Goal: Use online tool/utility: Utilize a website feature to perform a specific function

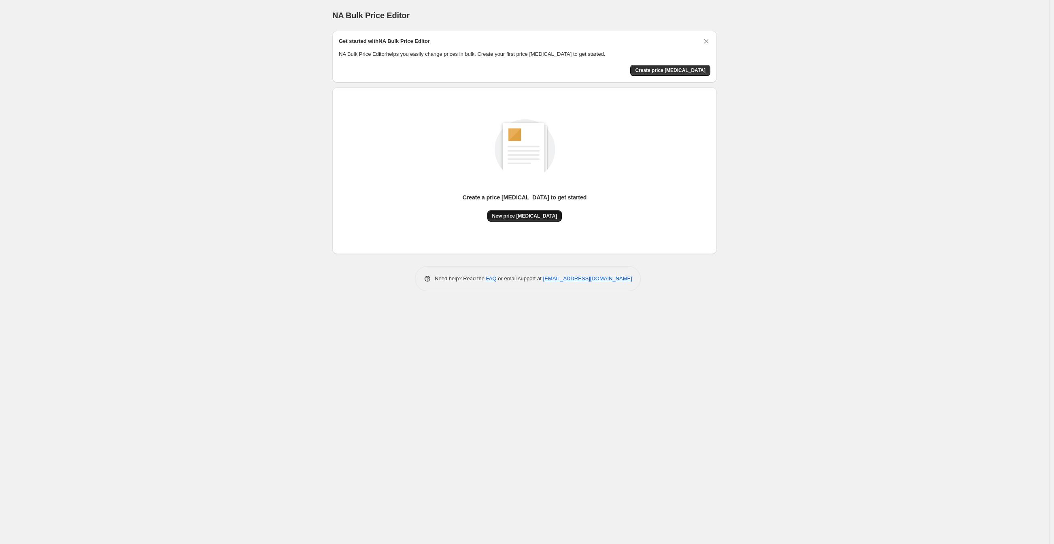
click at [524, 215] on span "New price [MEDICAL_DATA]" at bounding box center [524, 216] width 65 height 6
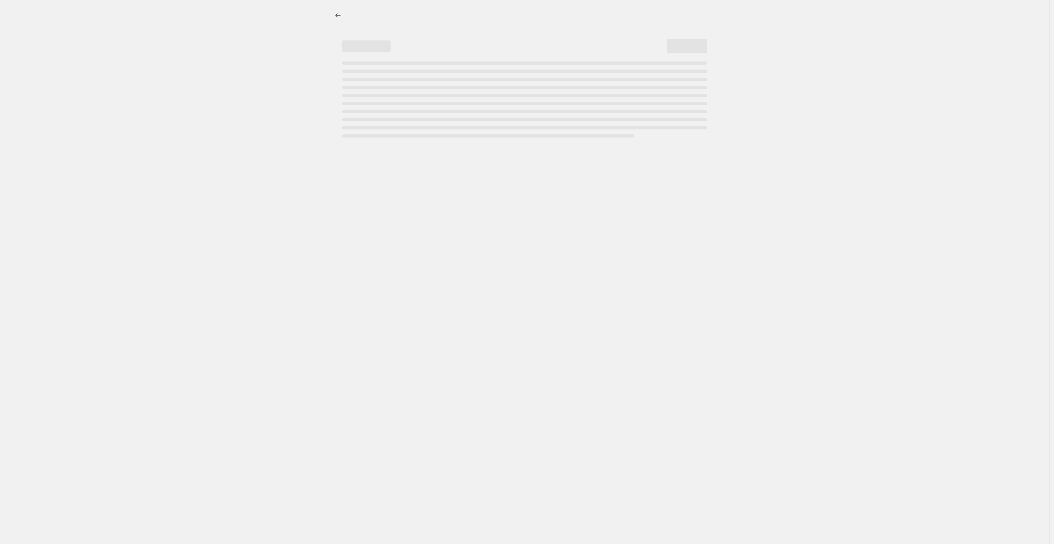
select select "percentage"
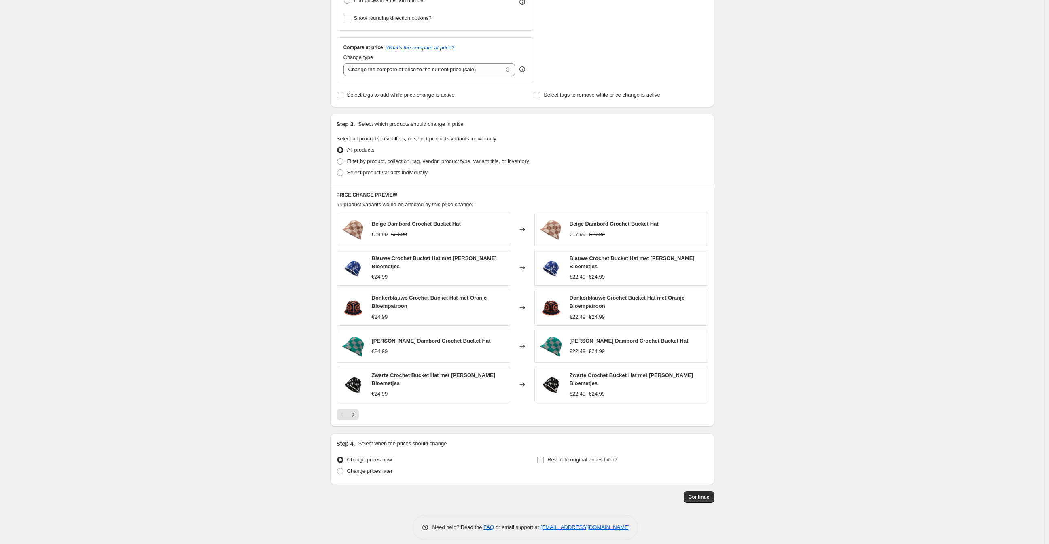
scroll to position [268, 0]
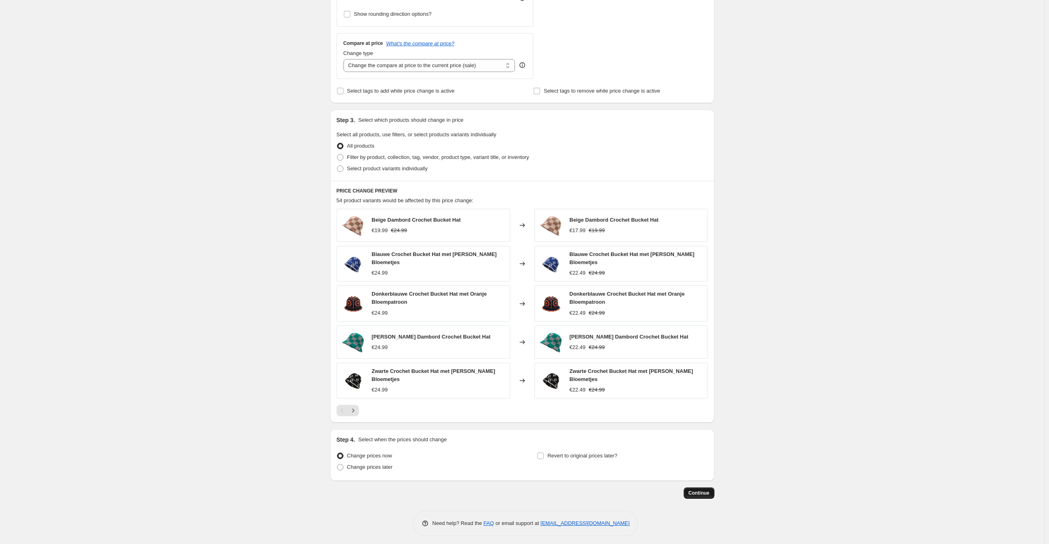
click at [710, 490] on span "Continue" at bounding box center [699, 493] width 21 height 6
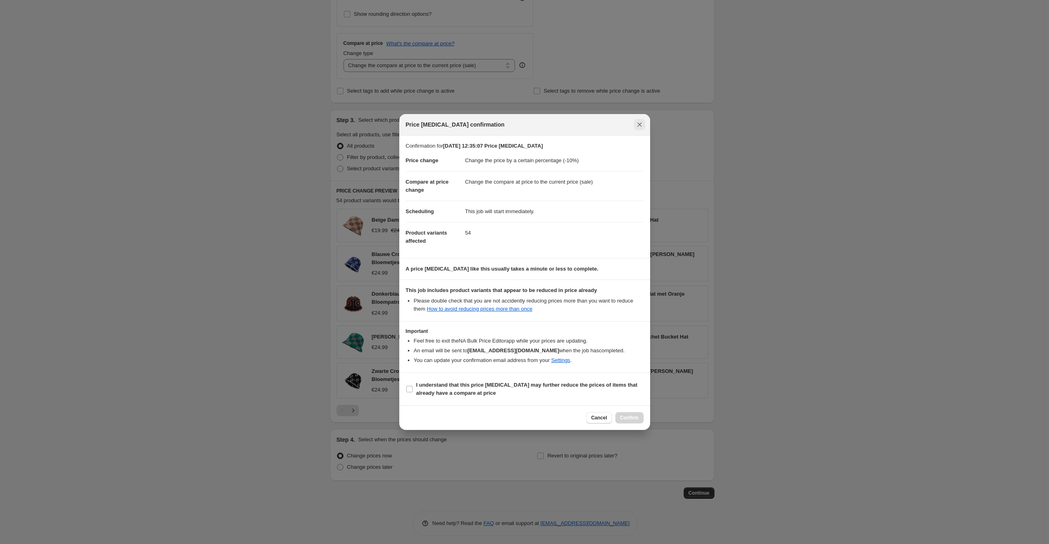
click at [636, 125] on icon "Close" at bounding box center [640, 125] width 8 height 8
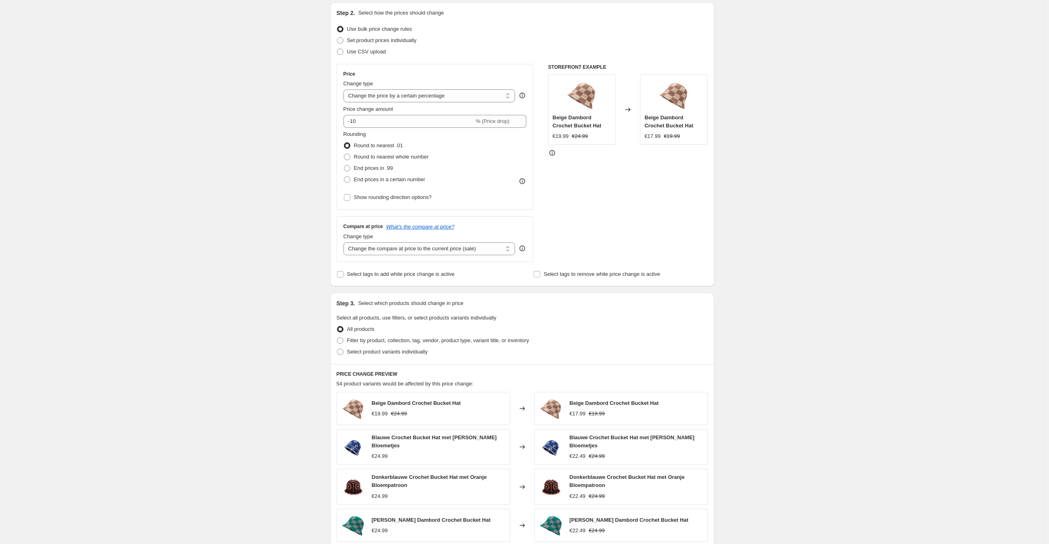
scroll to position [0, 0]
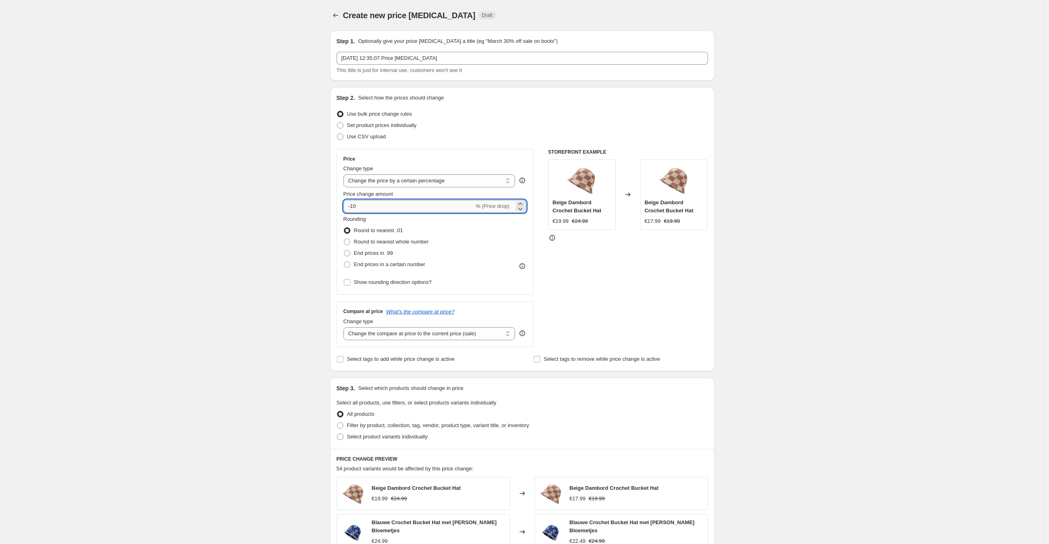
click at [403, 206] on input "-10" at bounding box center [409, 206] width 131 height 13
type input "-1"
click at [417, 202] on input "Price change amount" at bounding box center [424, 206] width 160 height 13
type input "0"
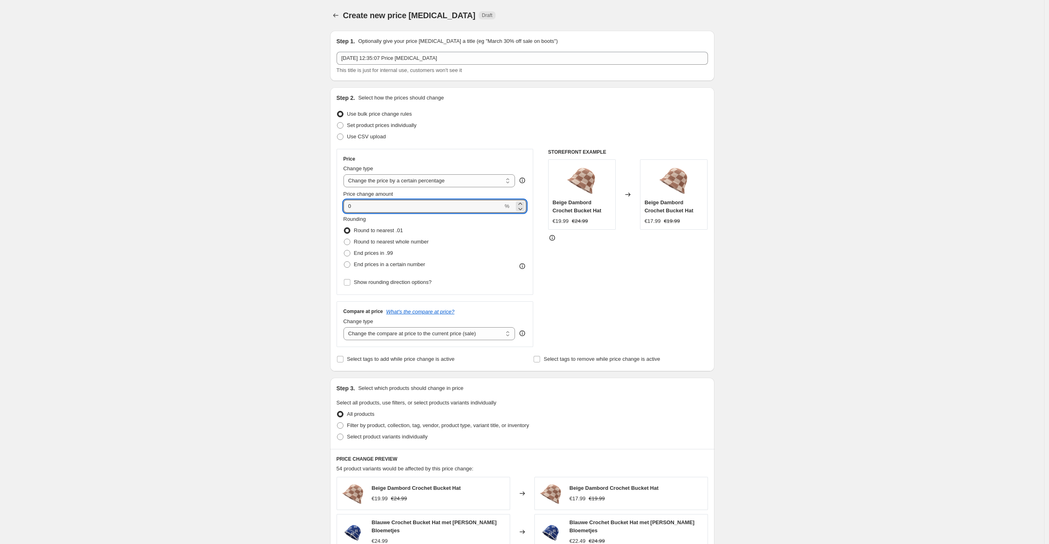
click at [448, 193] on div "Price change amount" at bounding box center [435, 194] width 183 height 8
click at [398, 203] on input "0" at bounding box center [424, 206] width 160 height 13
click at [354, 205] on input "-50" at bounding box center [409, 206] width 131 height 13
click at [355, 208] on input "-50" at bounding box center [409, 206] width 131 height 13
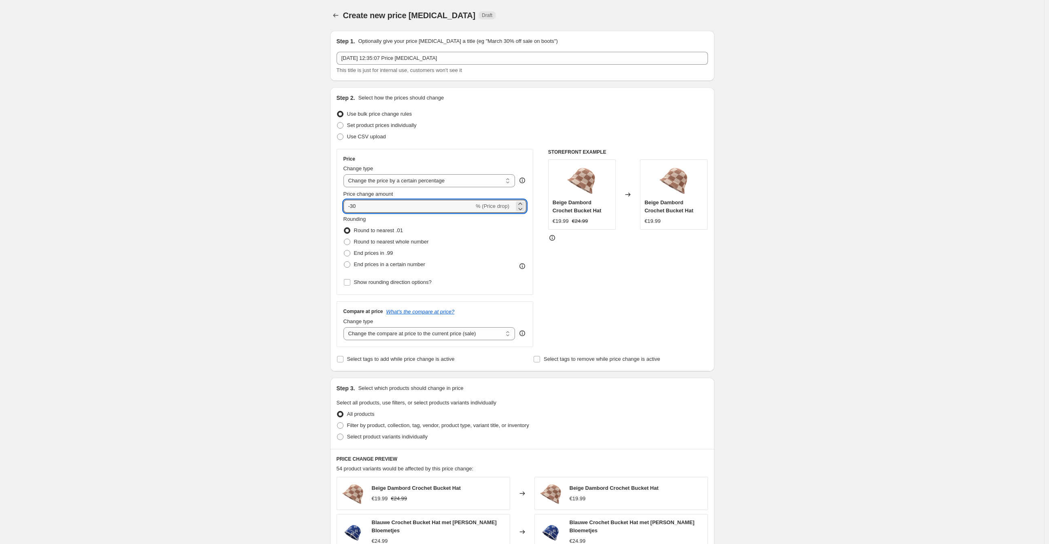
type input "-30"
click at [201, 196] on div "Create new price [MEDICAL_DATA]. This page is ready Create new price [MEDICAL_D…" at bounding box center [522, 408] width 1044 height 817
click at [377, 250] on span "End prices in .99" at bounding box center [373, 253] width 39 height 6
click at [344, 250] on input "End prices in .99" at bounding box center [344, 250] width 0 height 0
radio input "true"
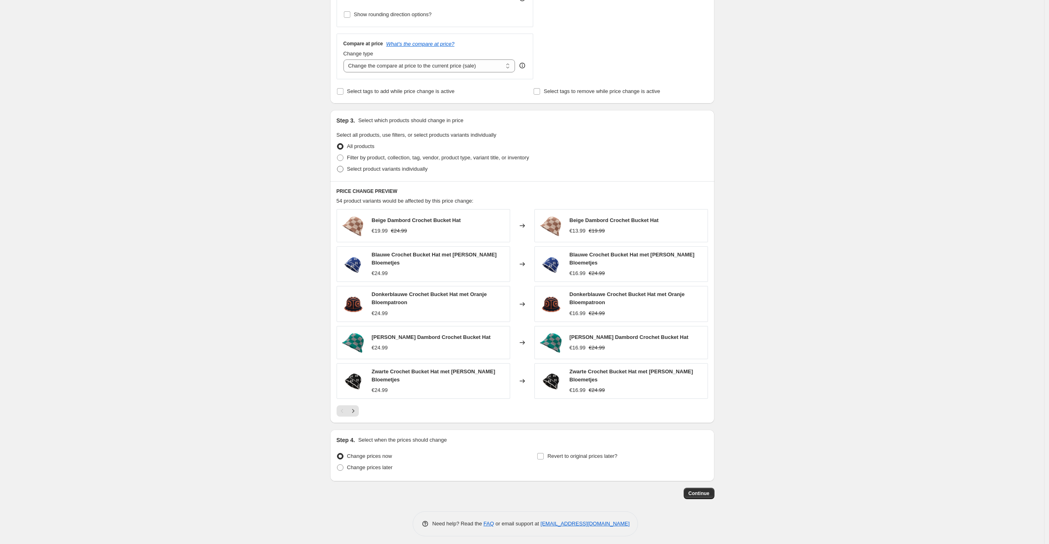
scroll to position [268, 0]
click at [378, 156] on span "Filter by product, collection, tag, vendor, product type, variant title, or inv…" at bounding box center [438, 157] width 182 height 6
click at [337, 155] on input "Filter by product, collection, tag, vendor, product type, variant title, or inv…" at bounding box center [337, 154] width 0 height 0
radio input "true"
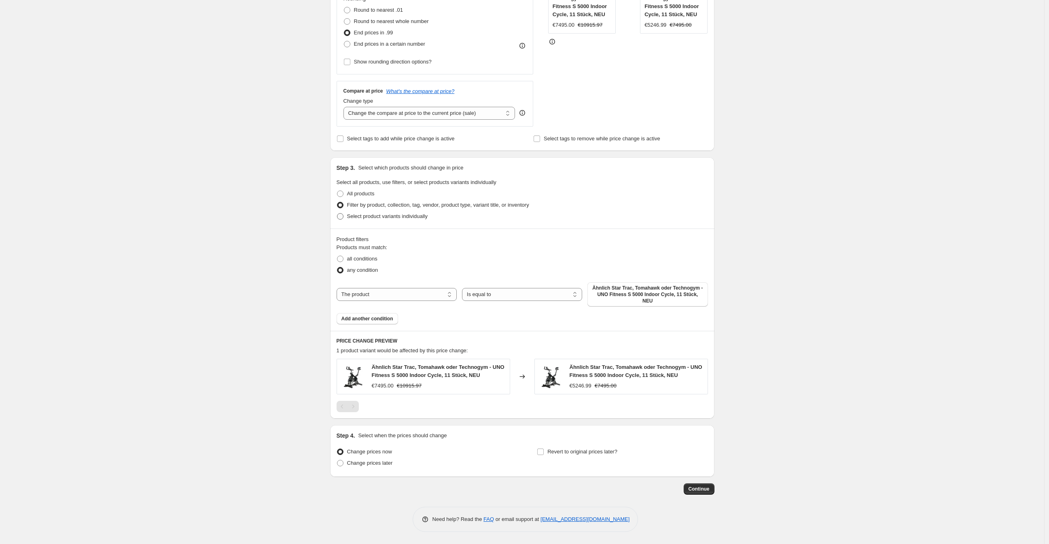
scroll to position [215, 0]
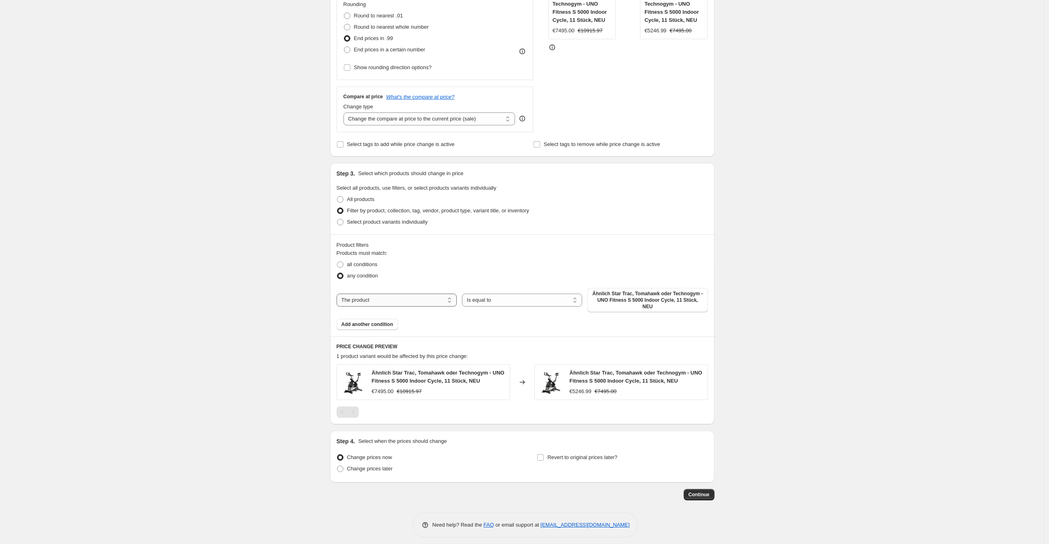
click at [435, 300] on select "The product The product's collection The product's tag The product's vendor The…" at bounding box center [397, 300] width 120 height 13
click at [472, 255] on fieldset "Products must match: all conditions any condition" at bounding box center [522, 265] width 371 height 32
click at [463, 294] on div "The product The product's collection The product's tag The product's vendor The…" at bounding box center [522, 300] width 371 height 24
click at [490, 301] on select "Is equal to Is not equal to" at bounding box center [522, 300] width 120 height 13
click at [449, 299] on select "The product The product's collection The product's tag The product's vendor The…" at bounding box center [397, 300] width 120 height 13
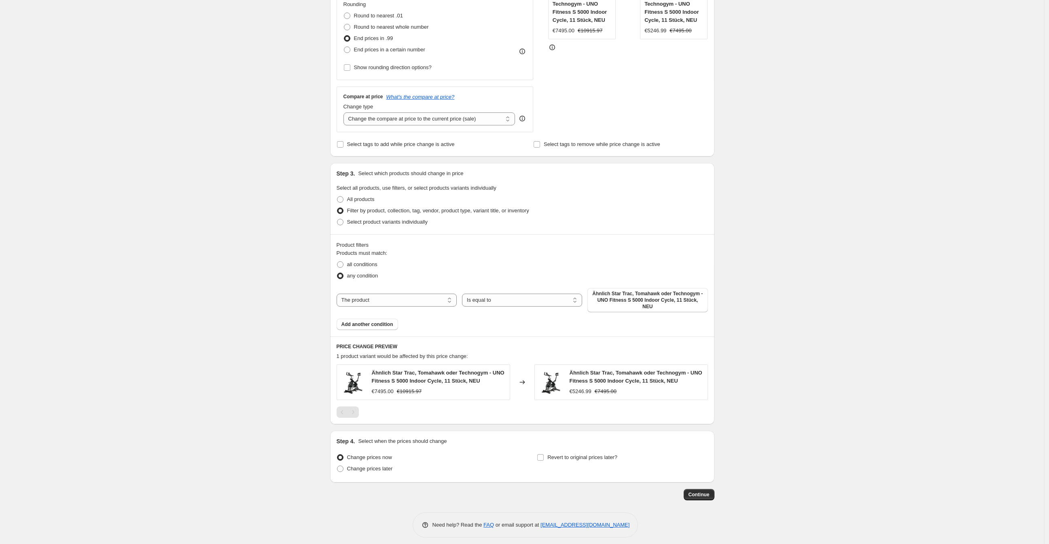
click at [448, 271] on div "any condition" at bounding box center [522, 275] width 371 height 11
click at [411, 300] on select "The product The product's collection The product's tag The product's vendor The…" at bounding box center [397, 300] width 120 height 13
select select "collection"
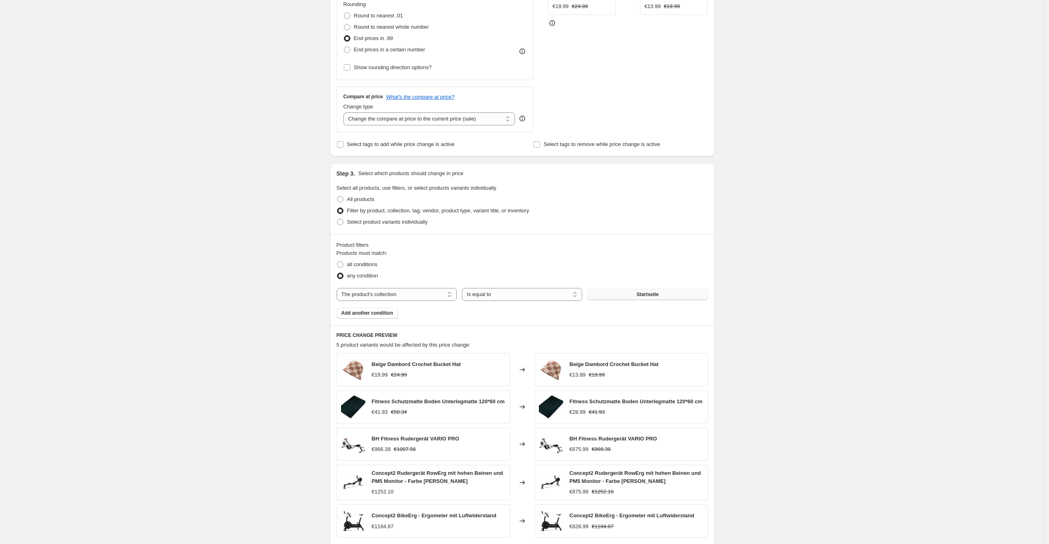
click at [673, 296] on button "Startseite" at bounding box center [648, 294] width 120 height 11
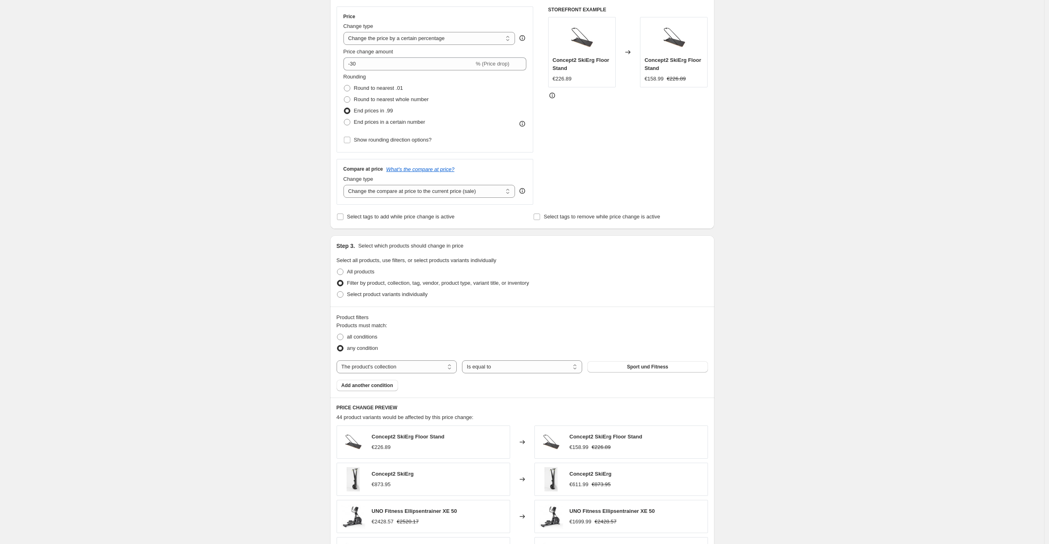
scroll to position [0, 0]
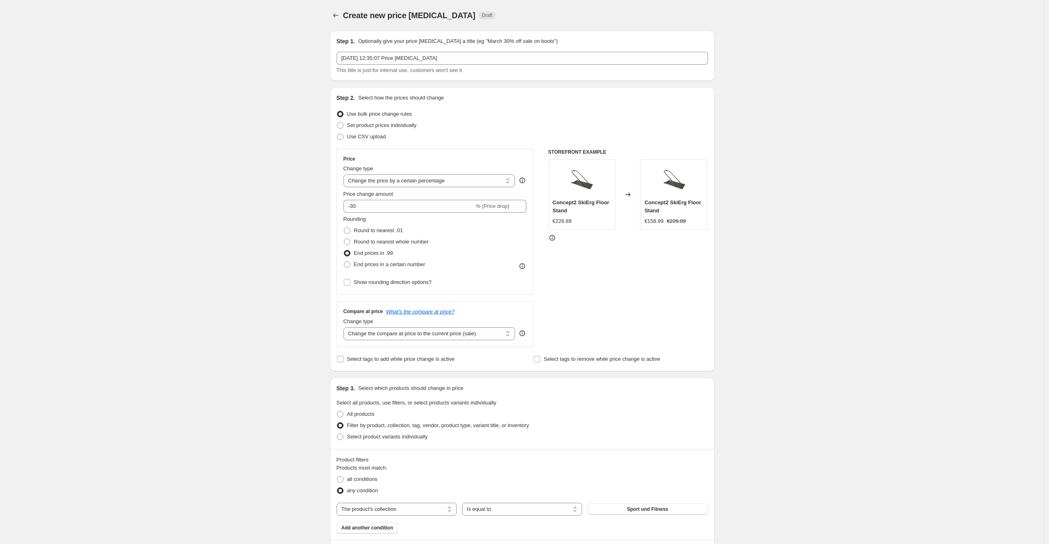
drag, startPoint x: 847, startPoint y: 151, endPoint x: 812, endPoint y: 108, distance: 55.1
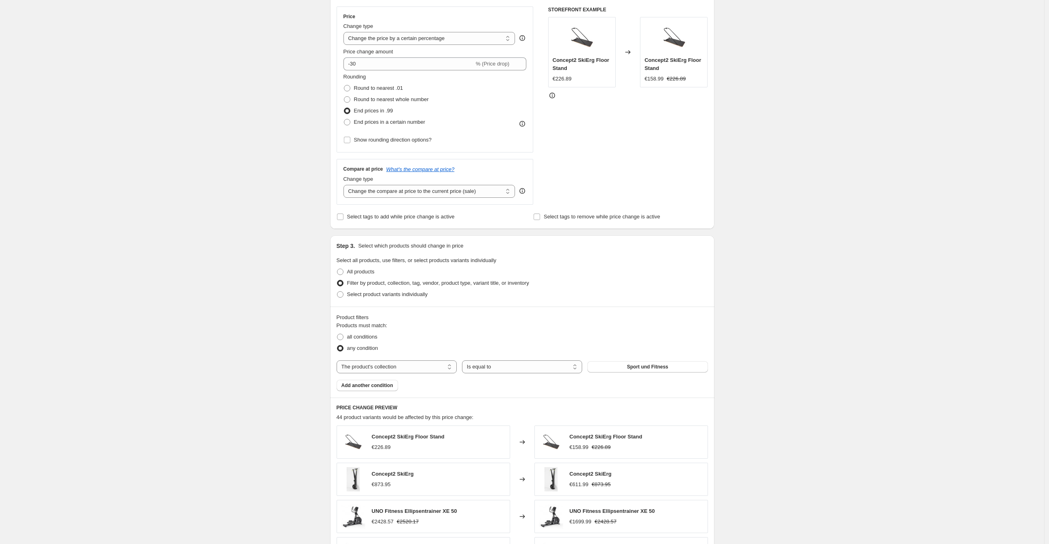
scroll to position [356, 0]
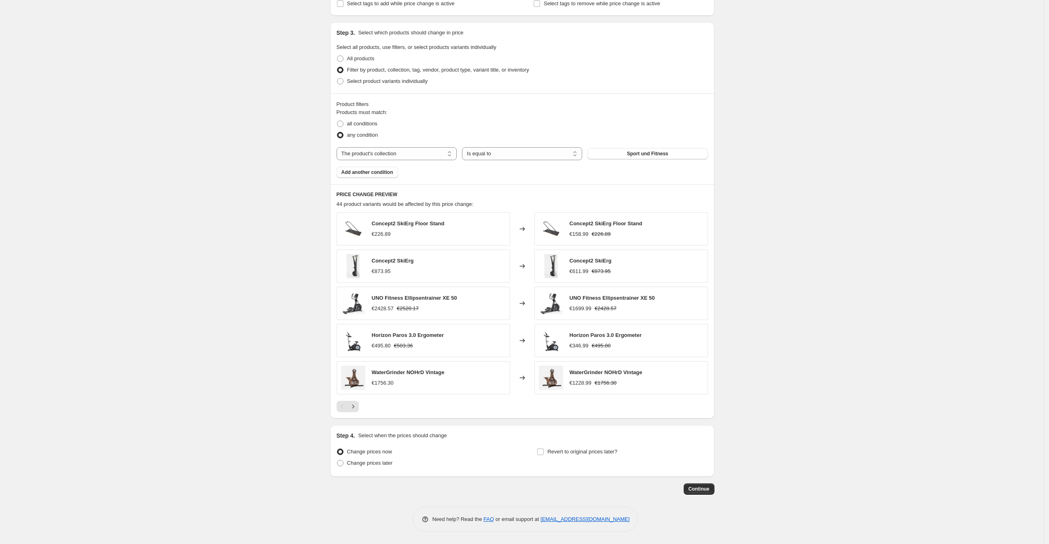
drag, startPoint x: 225, startPoint y: 147, endPoint x: 530, endPoint y: 445, distance: 426.6
click at [693, 486] on span "Continue" at bounding box center [699, 489] width 21 height 6
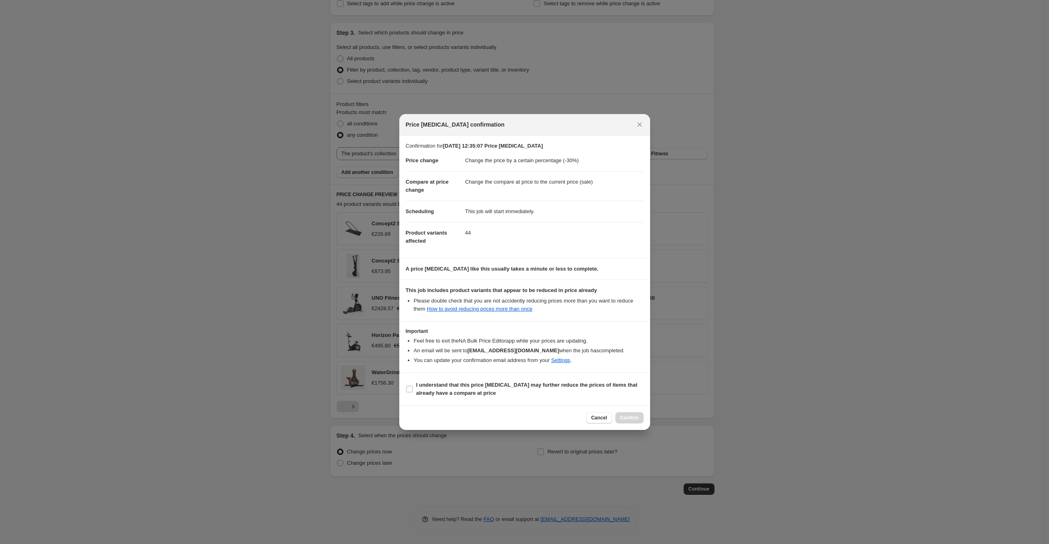
drag, startPoint x: 489, startPoint y: 403, endPoint x: 480, endPoint y: 393, distance: 12.9
click at [490, 402] on section "I understand that this price [MEDICAL_DATA] may further reduce the prices of it…" at bounding box center [524, 389] width 251 height 32
click at [469, 385] on b "I understand that this price [MEDICAL_DATA] may further reduce the prices of it…" at bounding box center [526, 389] width 221 height 14
click at [413, 386] on input "I understand that this price [MEDICAL_DATA] may further reduce the prices of it…" at bounding box center [409, 389] width 6 height 6
checkbox input "true"
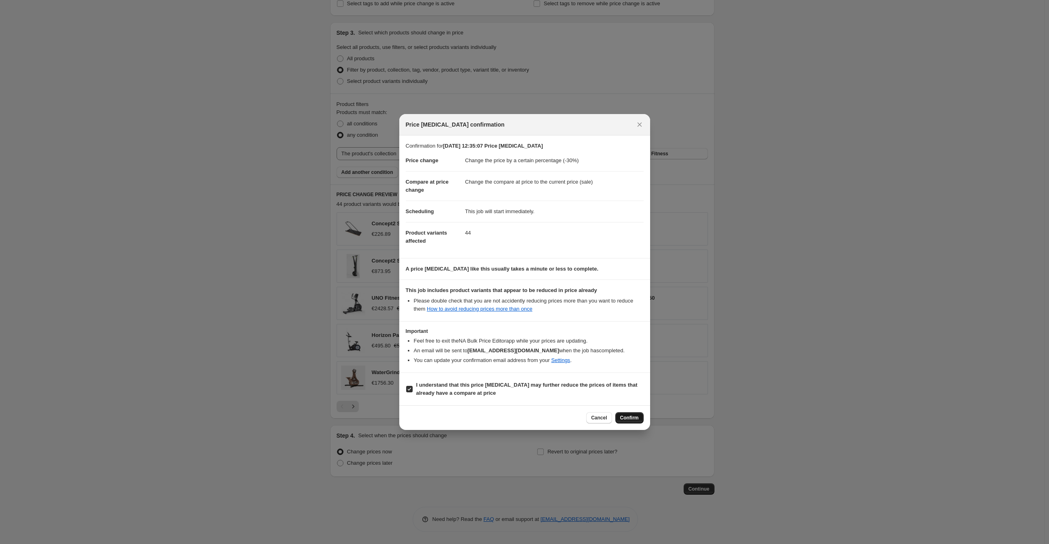
click at [641, 416] on button "Confirm" at bounding box center [629, 417] width 28 height 11
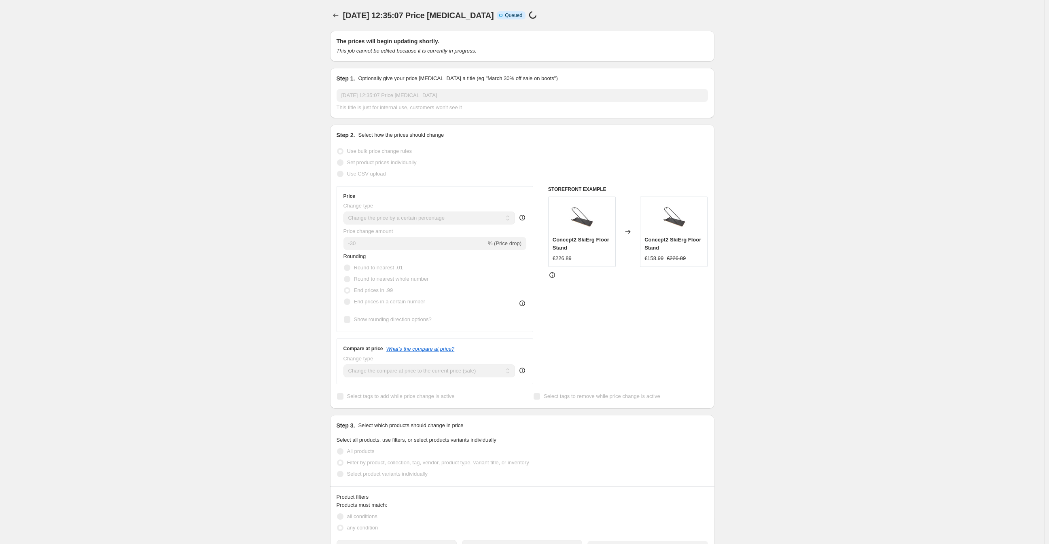
scroll to position [356, 0]
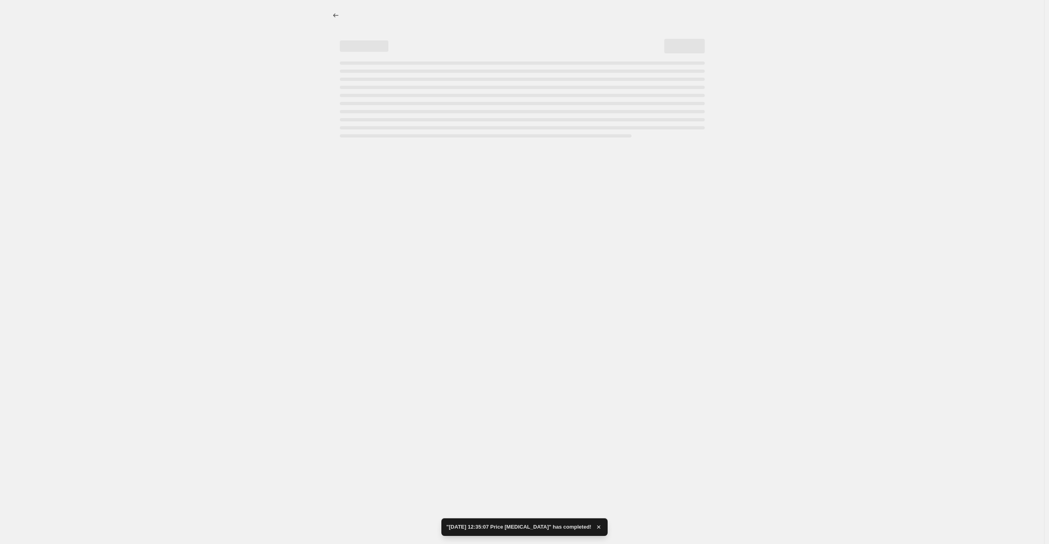
select select "percentage"
select select "collection"
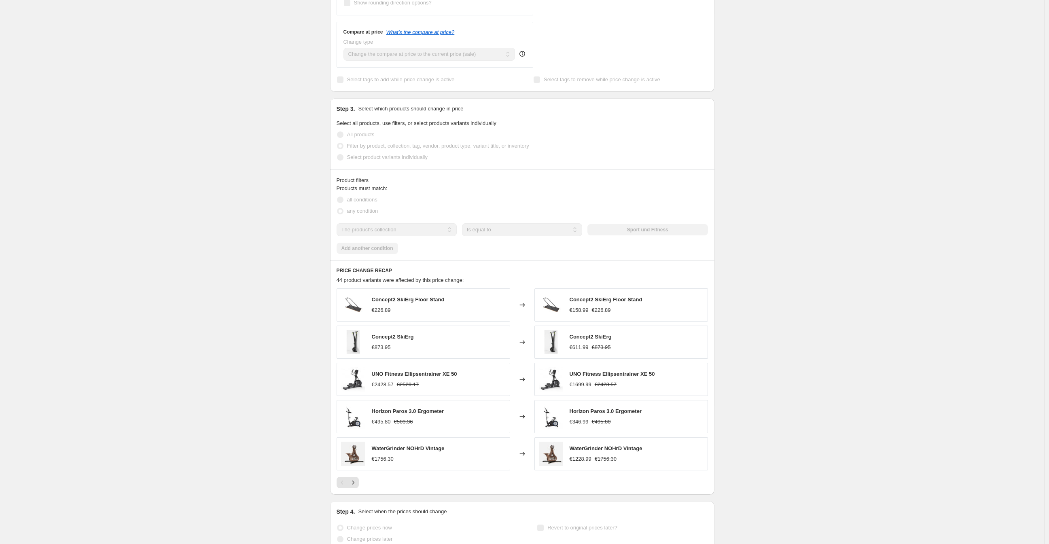
scroll to position [0, 0]
